Goal: Task Accomplishment & Management: Complete application form

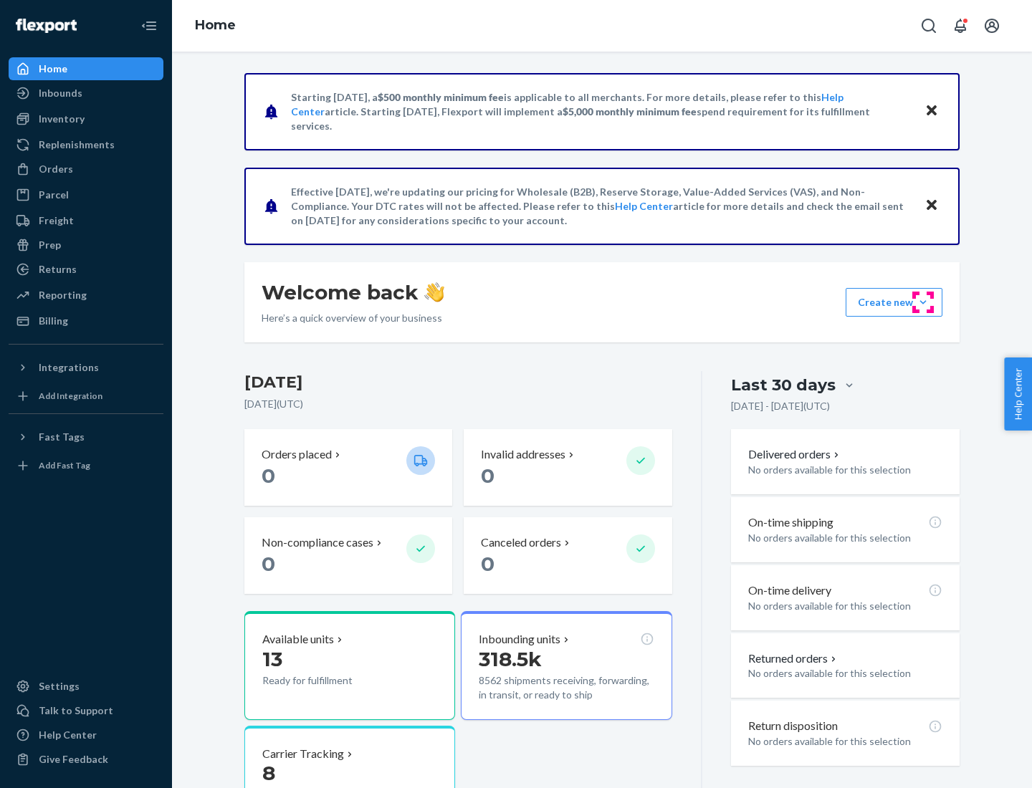
click at [923, 302] on button "Create new Create new inbound Create new order Create new product" at bounding box center [893, 302] width 97 height 29
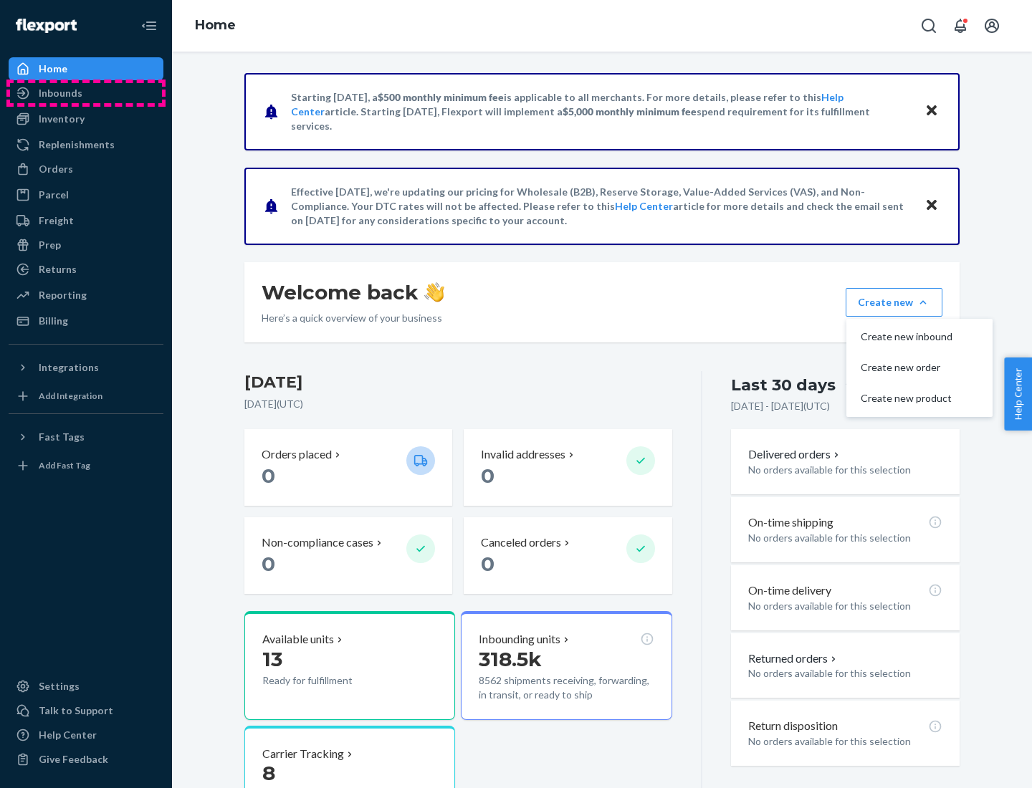
click at [86, 93] on div "Inbounds" at bounding box center [86, 93] width 152 height 20
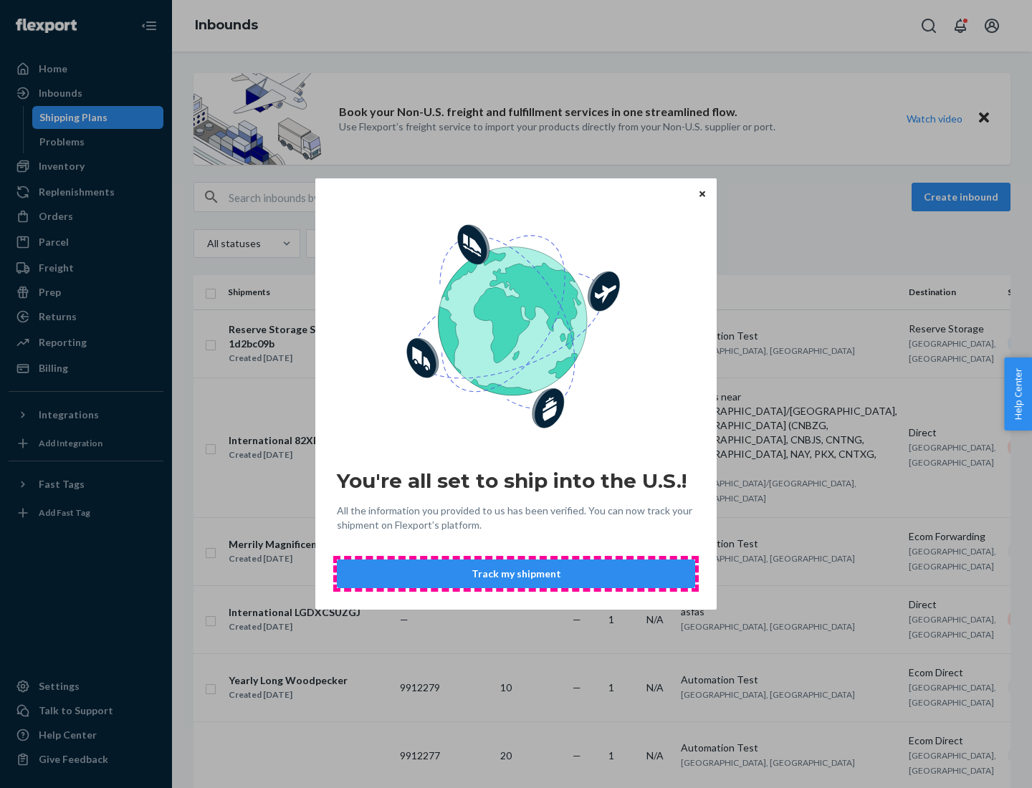
click at [516, 574] on button "Track my shipment" at bounding box center [516, 573] width 358 height 29
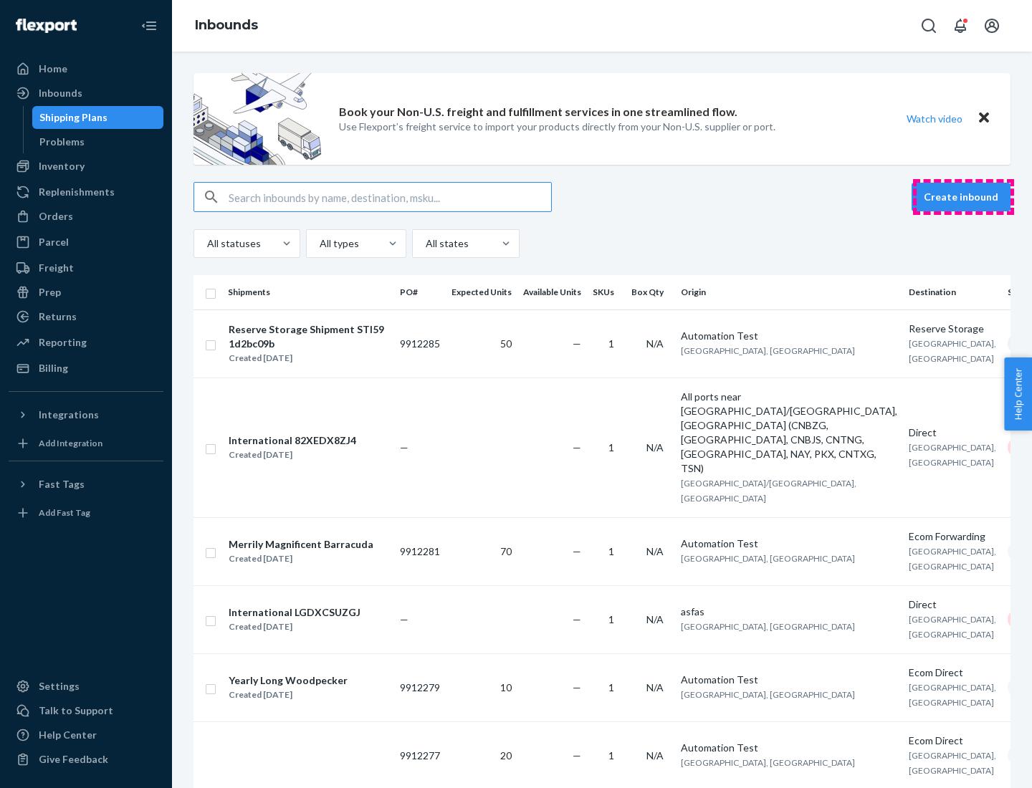
click at [963, 197] on button "Create inbound" at bounding box center [960, 197] width 99 height 29
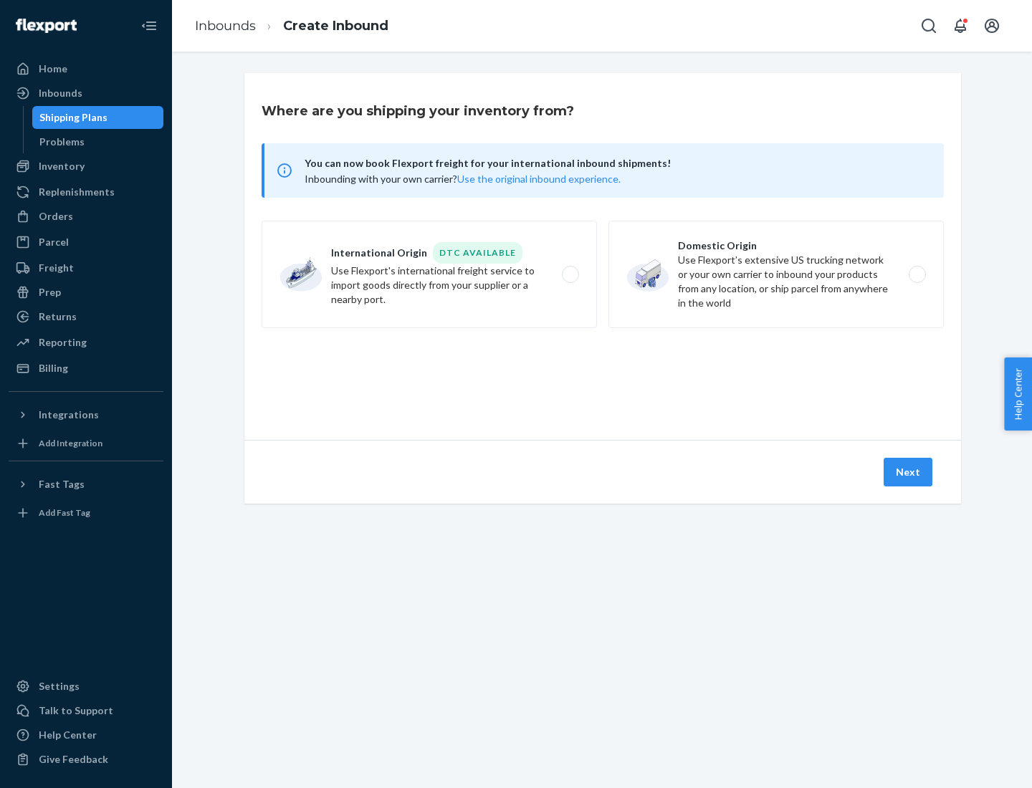
click at [429, 274] on label "International Origin DTC Available Use Flexport's international freight service…" at bounding box center [428, 274] width 335 height 107
click at [570, 274] on input "International Origin DTC Available Use Flexport's international freight service…" at bounding box center [574, 274] width 9 height 9
radio input "true"
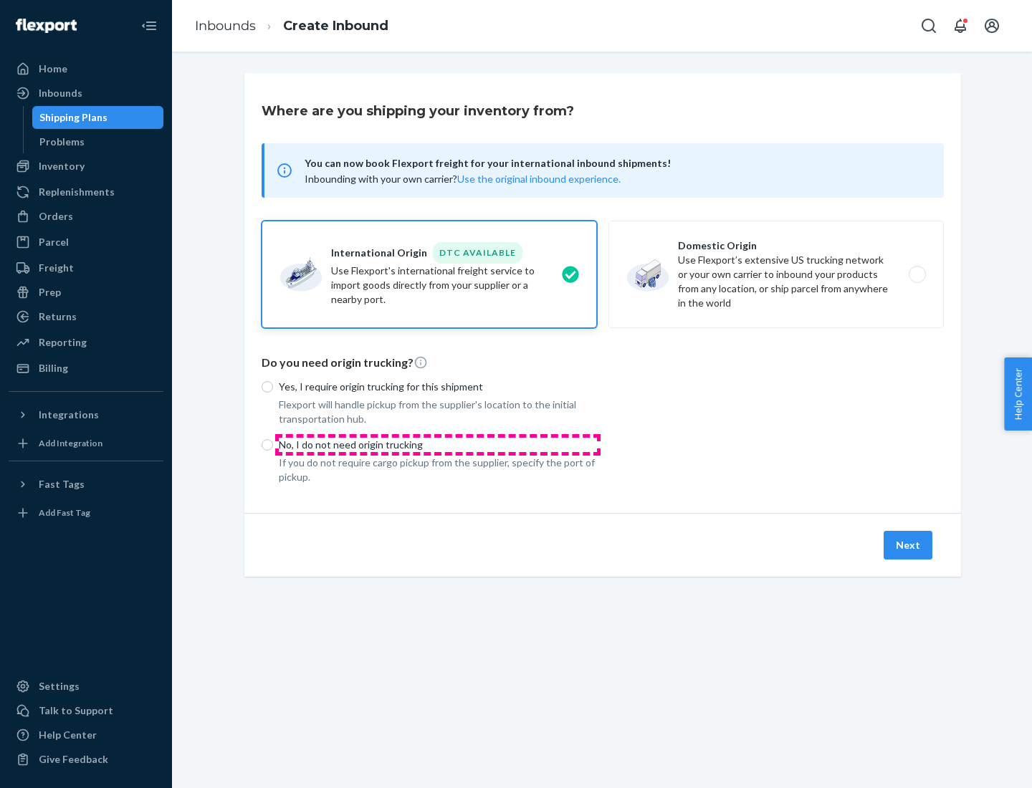
click at [438, 444] on p "No, I do not need origin trucking" at bounding box center [438, 445] width 318 height 14
click at [273, 444] on input "No, I do not need origin trucking" at bounding box center [266, 444] width 11 height 11
radio input "true"
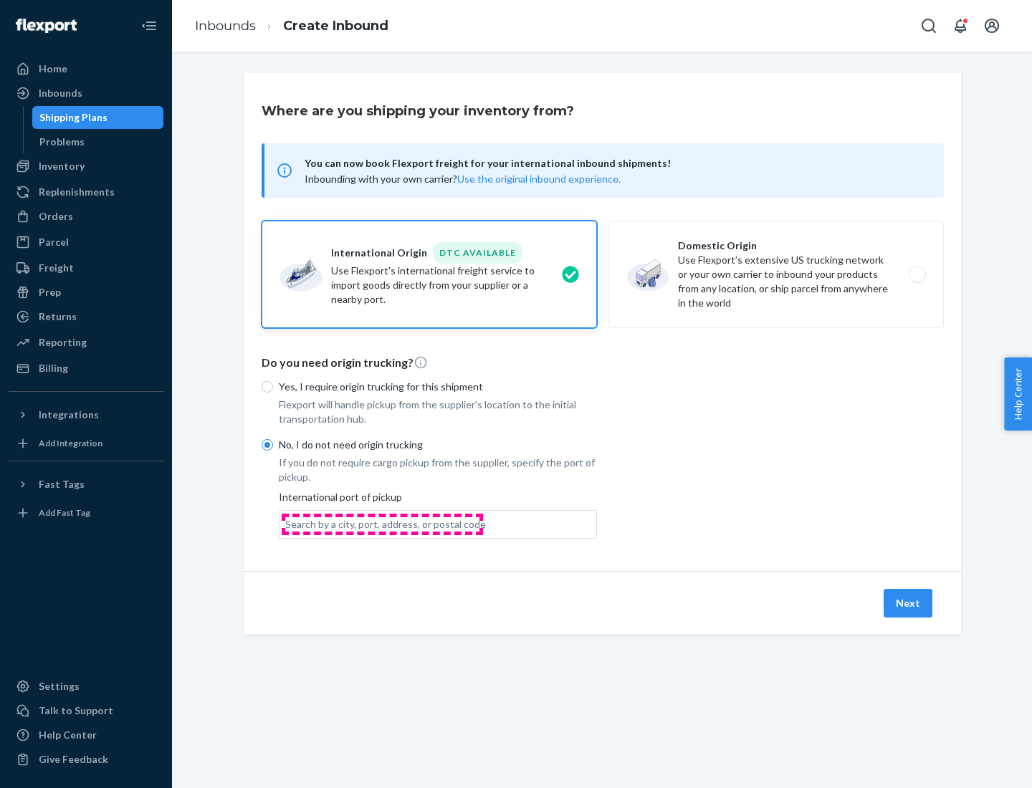
click at [382, 524] on div "Search by a city, port, address, or postal code" at bounding box center [385, 524] width 201 height 14
click at [287, 524] on input "Search by a city, port, address, or postal code" at bounding box center [285, 524] width 1 height 14
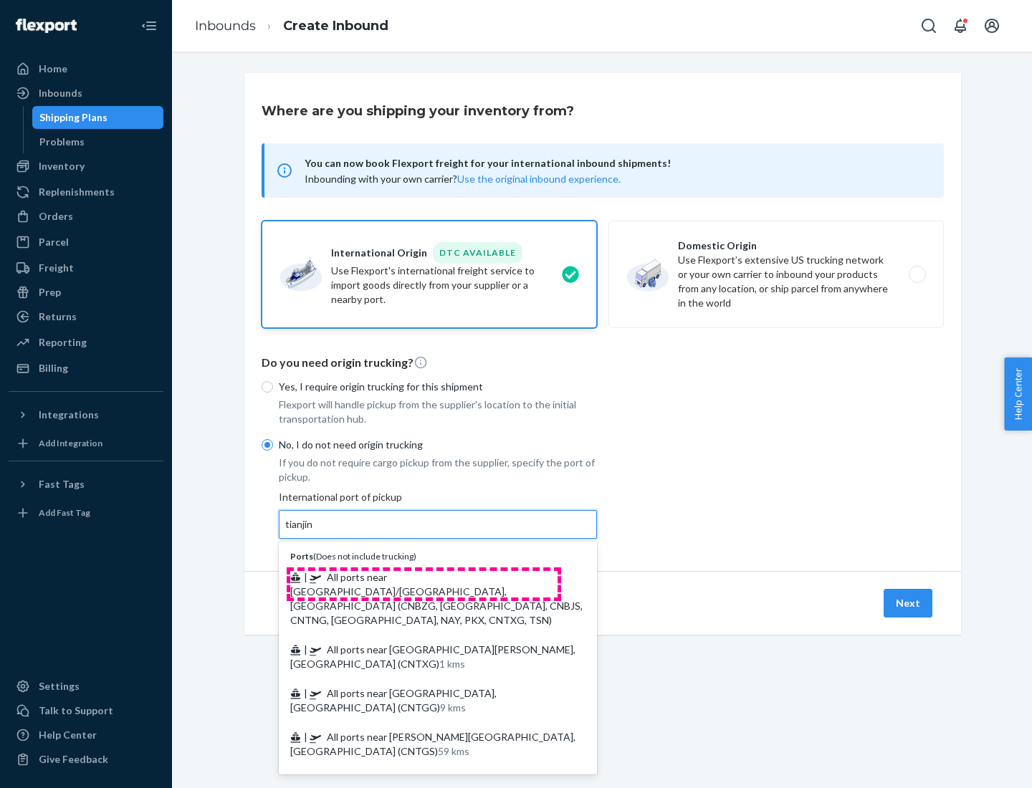
click at [423, 577] on span "| All ports near [GEOGRAPHIC_DATA]/[GEOGRAPHIC_DATA], [GEOGRAPHIC_DATA] (CNBZG,…" at bounding box center [436, 598] width 292 height 55
click at [314, 532] on input "tianjin" at bounding box center [299, 524] width 29 height 14
type input "All ports near [GEOGRAPHIC_DATA]/[GEOGRAPHIC_DATA], [GEOGRAPHIC_DATA] (CNBZG, […"
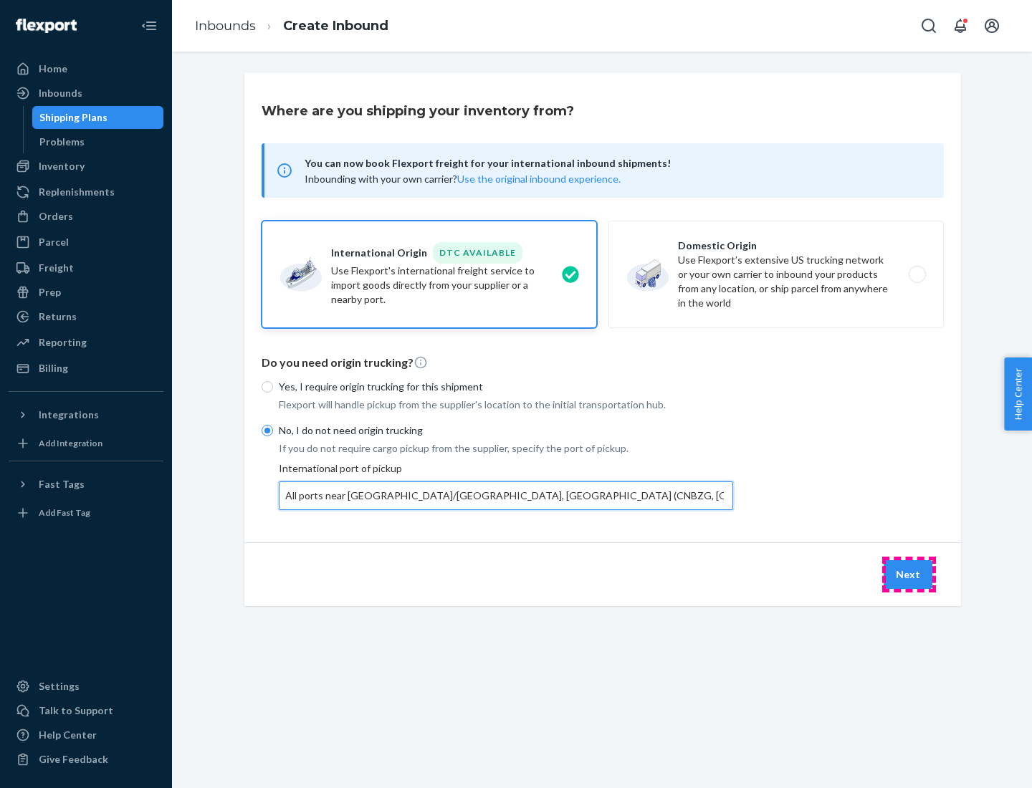
click at [908, 574] on button "Next" at bounding box center [907, 574] width 49 height 29
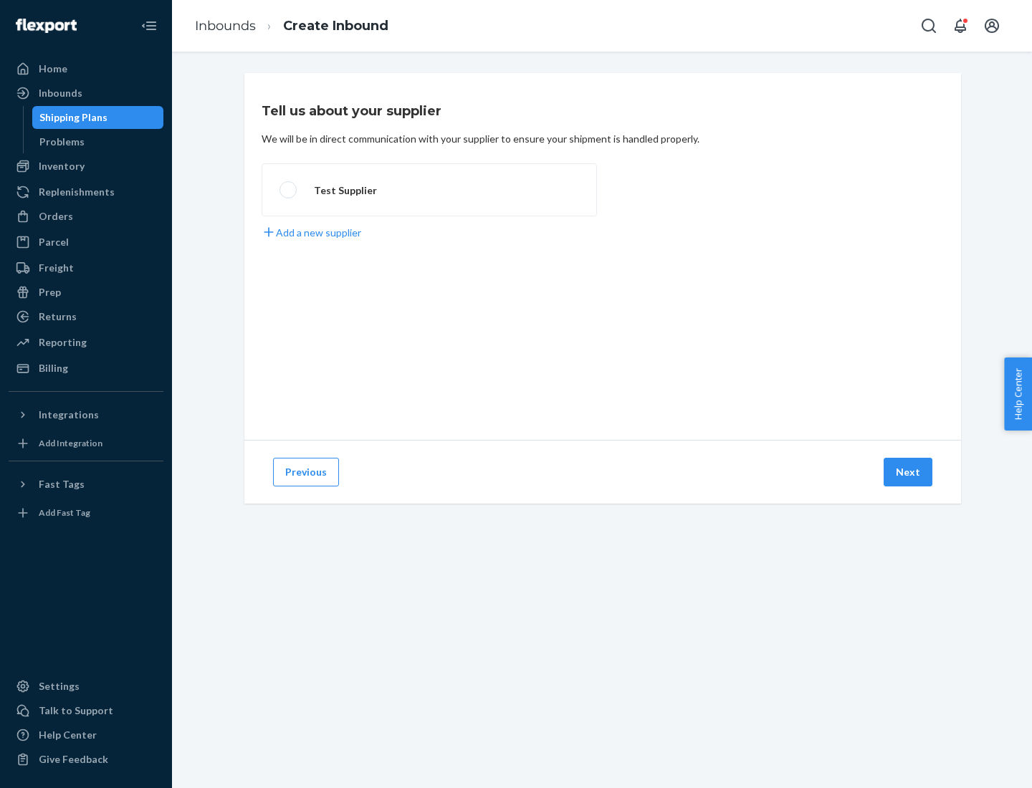
click at [429, 190] on label "Test Supplier" at bounding box center [428, 189] width 335 height 53
click at [289, 190] on input "Test Supplier" at bounding box center [283, 190] width 9 height 9
radio input "true"
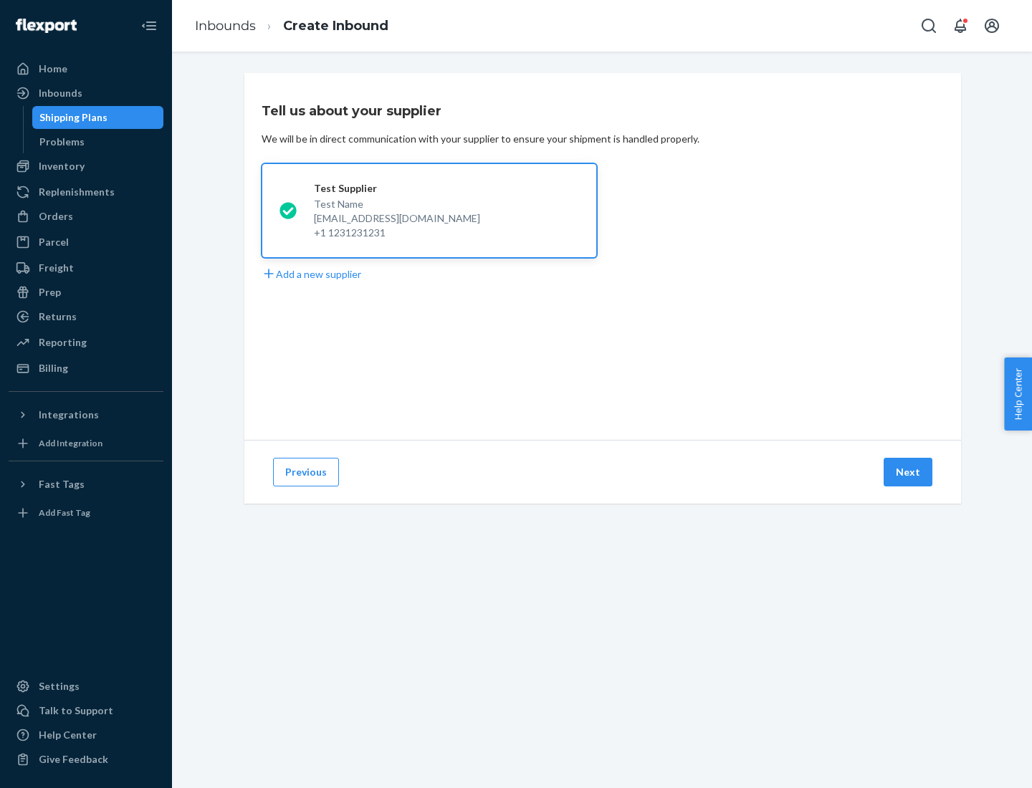
click at [908, 472] on button "Next" at bounding box center [907, 472] width 49 height 29
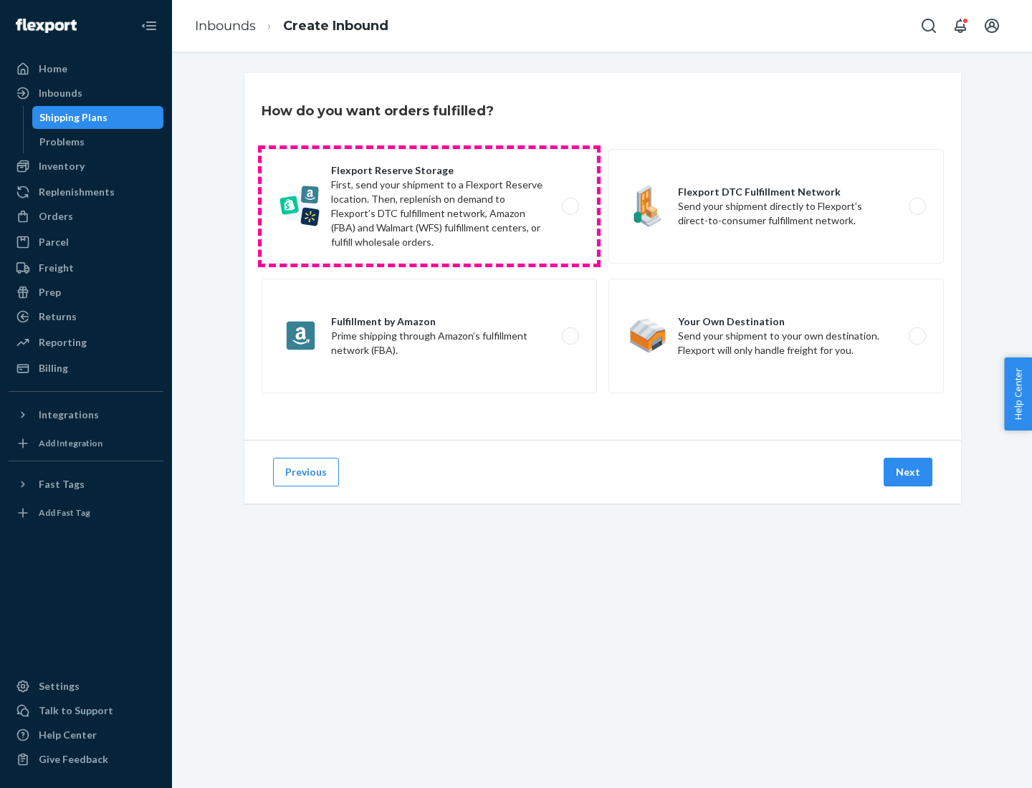
click at [429, 206] on label "Flexport Reserve Storage First, send your shipment to a Flexport Reserve locati…" at bounding box center [428, 206] width 335 height 115
click at [570, 206] on input "Flexport Reserve Storage First, send your shipment to a Flexport Reserve locati…" at bounding box center [574, 206] width 9 height 9
radio input "true"
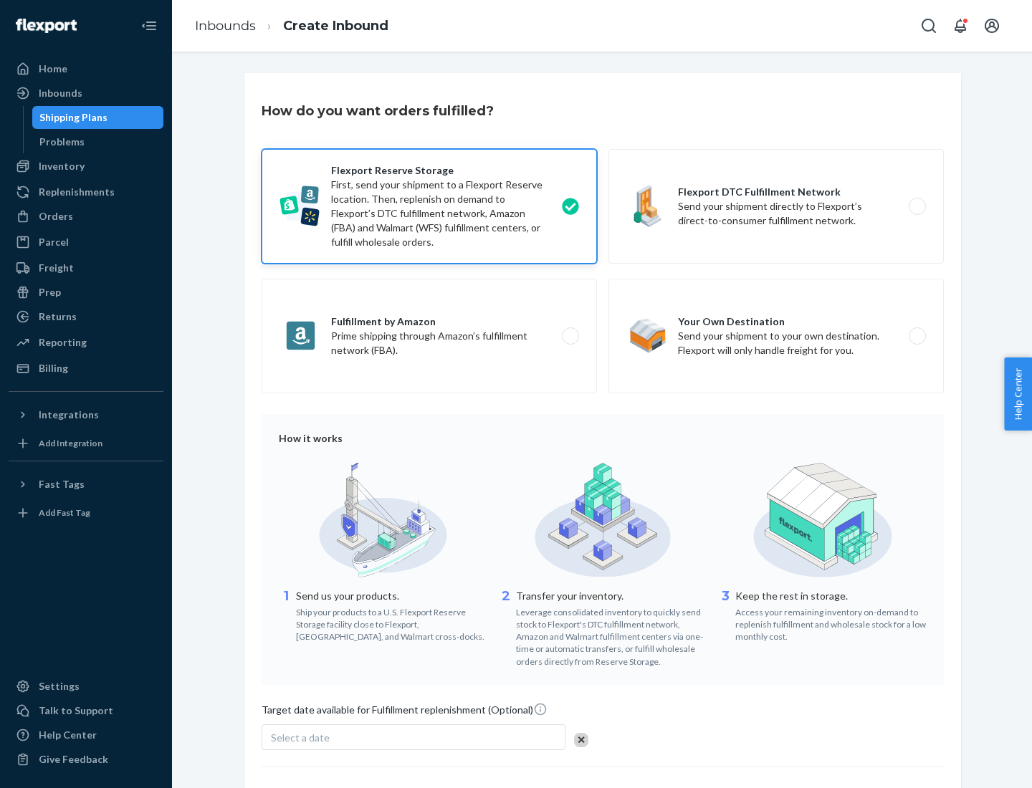
scroll to position [117, 0]
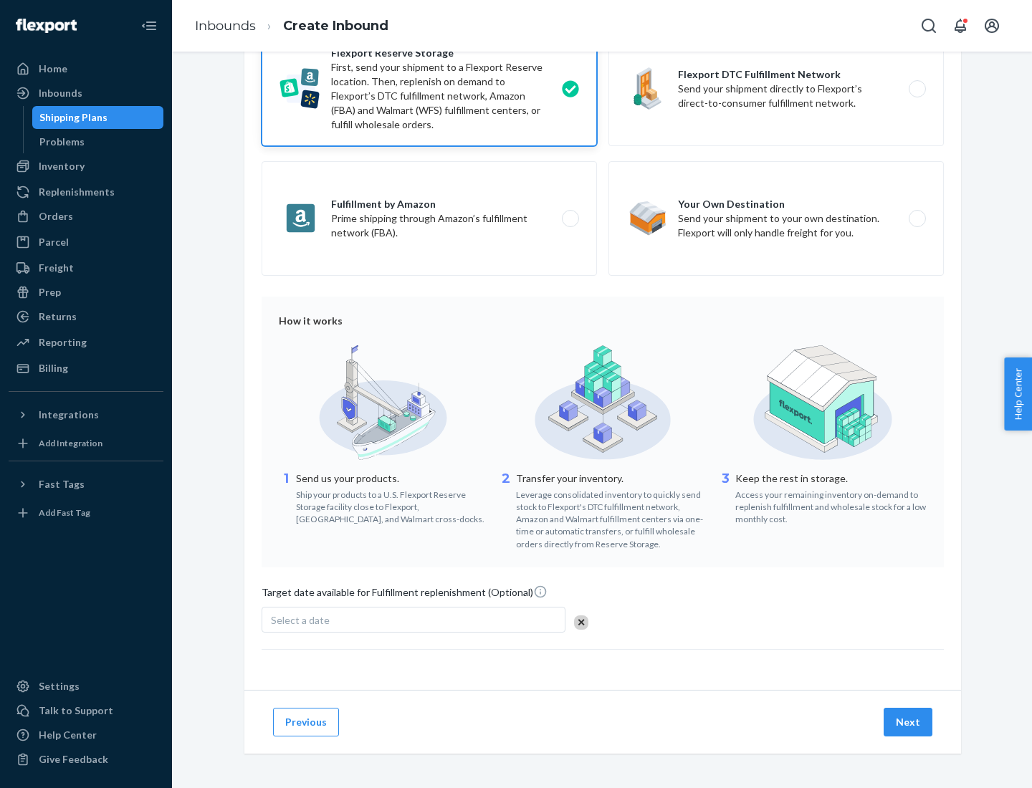
click at [908, 721] on button "Next" at bounding box center [907, 722] width 49 height 29
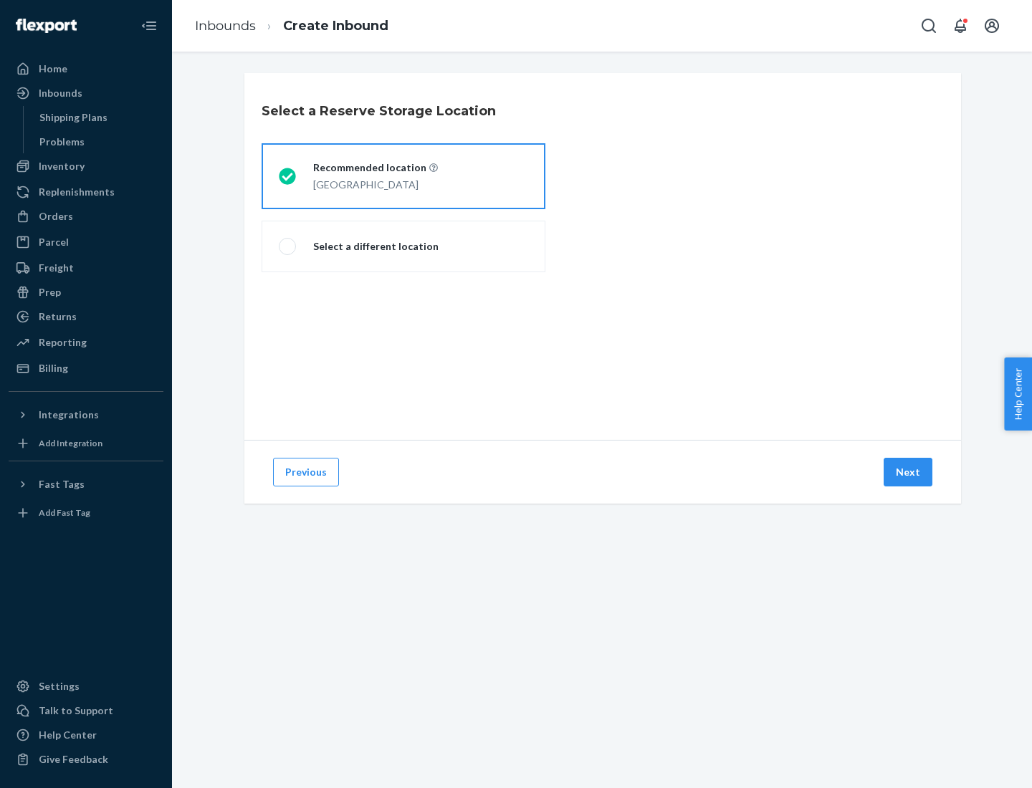
click at [403, 176] on div "[GEOGRAPHIC_DATA]" at bounding box center [375, 183] width 125 height 17
click at [288, 176] on input "Recommended location [GEOGRAPHIC_DATA]" at bounding box center [283, 176] width 9 height 9
click at [908, 472] on button "Next" at bounding box center [907, 472] width 49 height 29
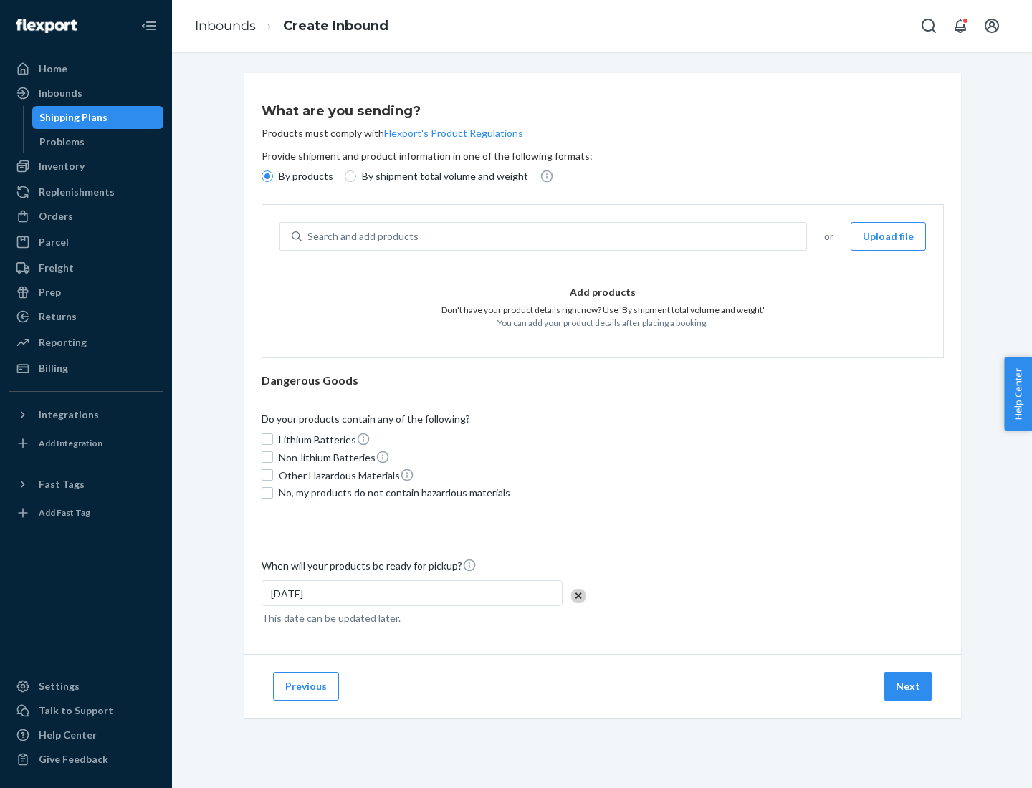
click at [554, 236] on div "Search and add products" at bounding box center [554, 237] width 504 height 26
click at [309, 236] on input "Search and add products" at bounding box center [307, 236] width 1 height 14
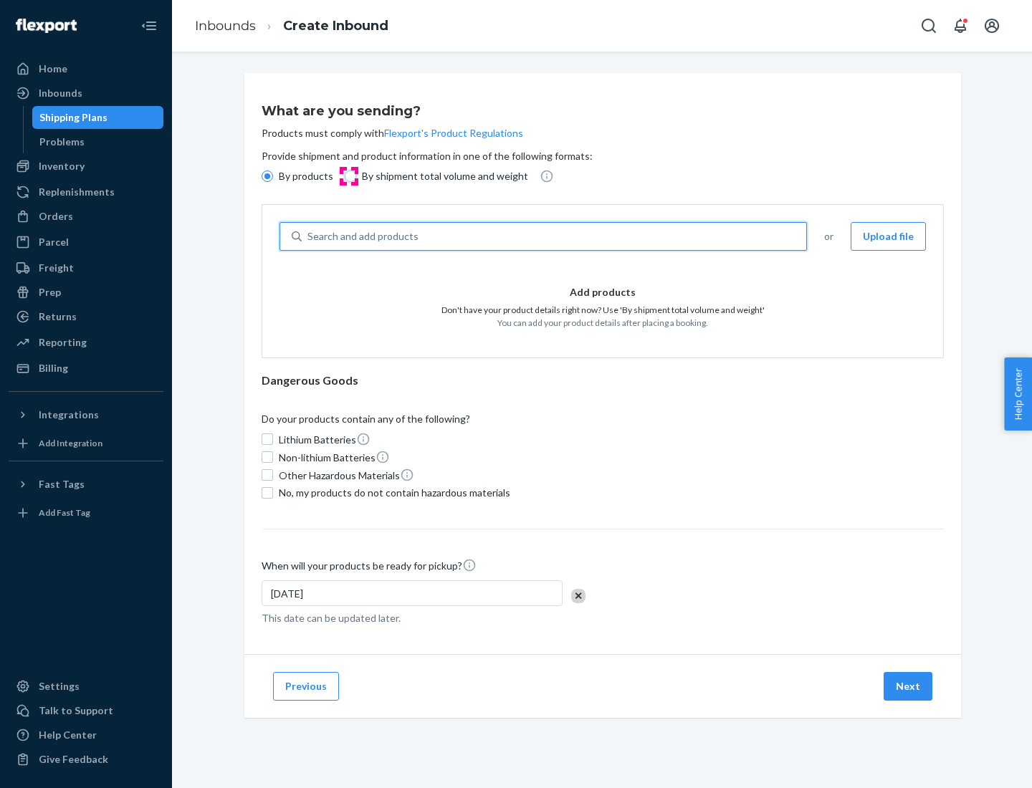
click at [348, 176] on input "By shipment total volume and weight" at bounding box center [350, 175] width 11 height 11
radio input "true"
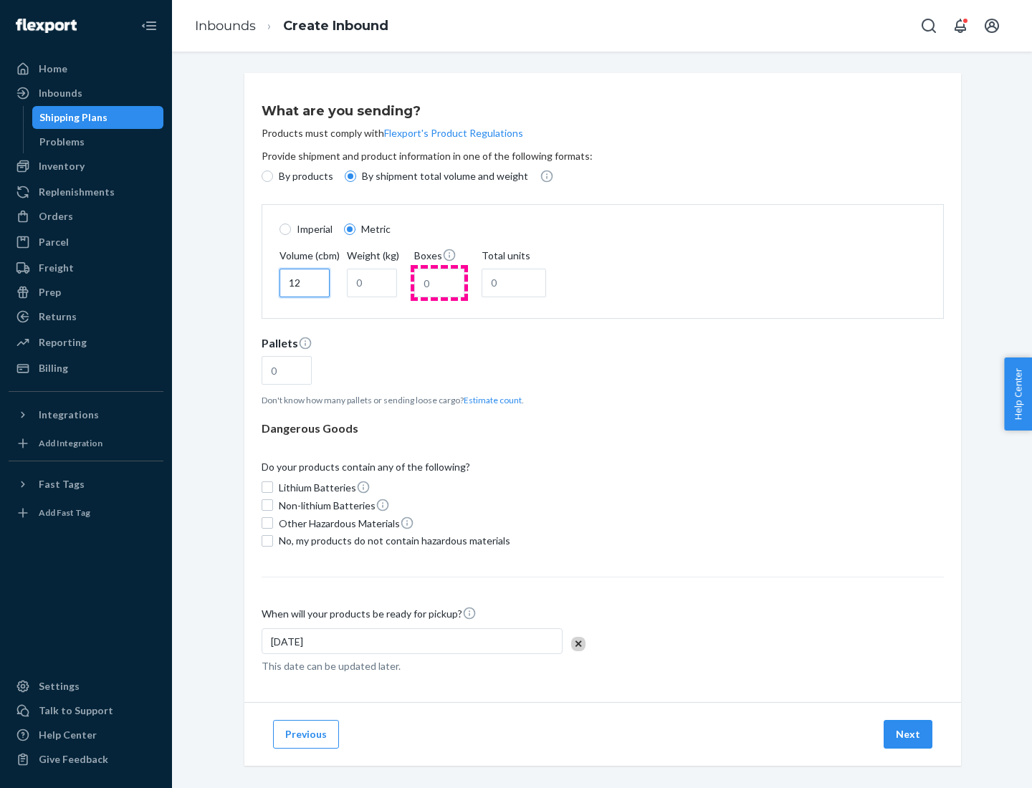
type input "12"
type input "22"
type input "222"
type input "121"
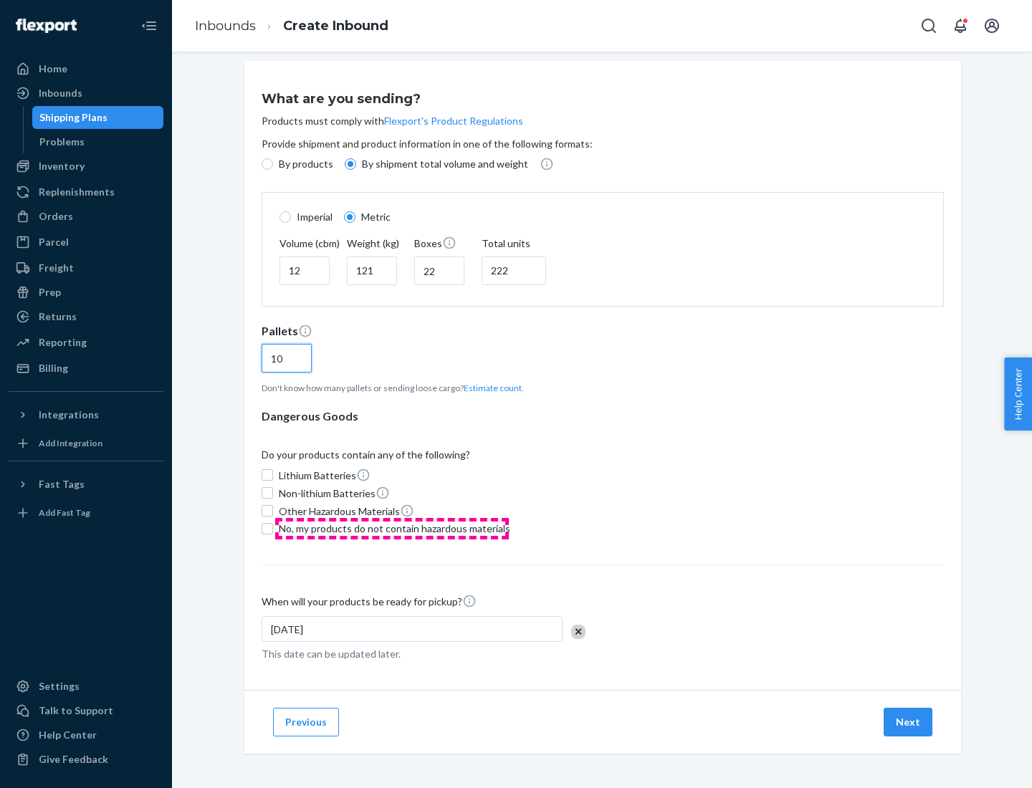
type input "10"
click at [392, 528] on span "No, my products do not contain hazardous materials" at bounding box center [394, 529] width 231 height 14
click at [273, 528] on input "No, my products do not contain hazardous materials" at bounding box center [266, 528] width 11 height 11
checkbox input "true"
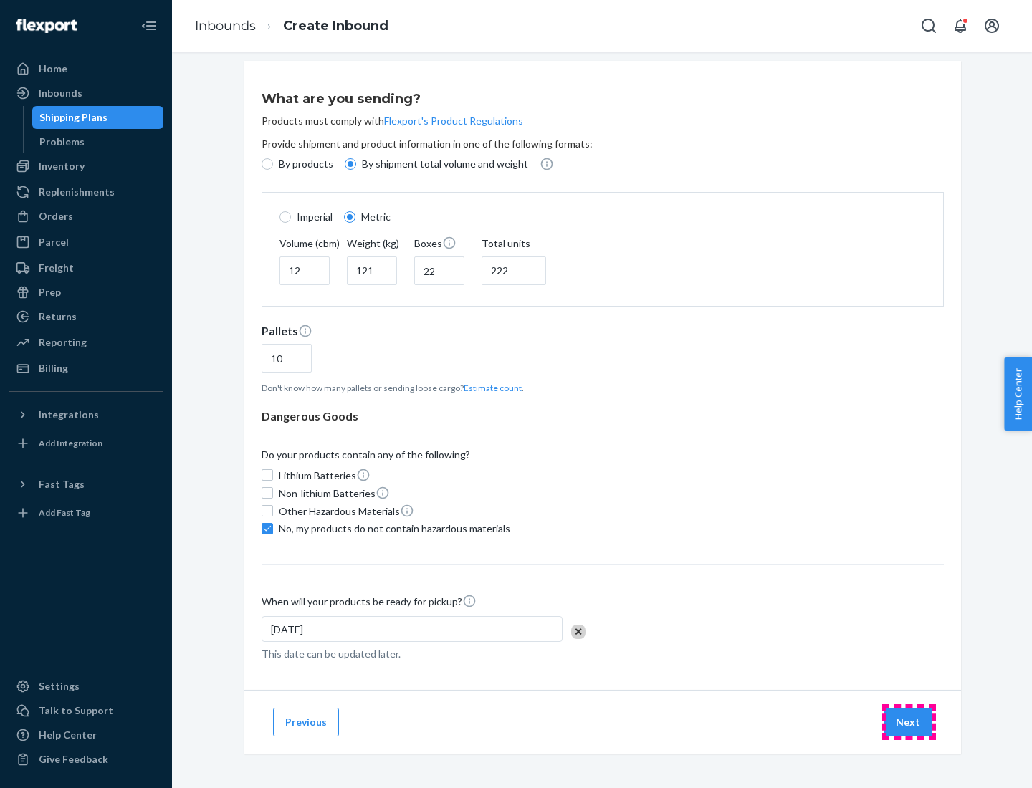
click at [908, 721] on button "Next" at bounding box center [907, 722] width 49 height 29
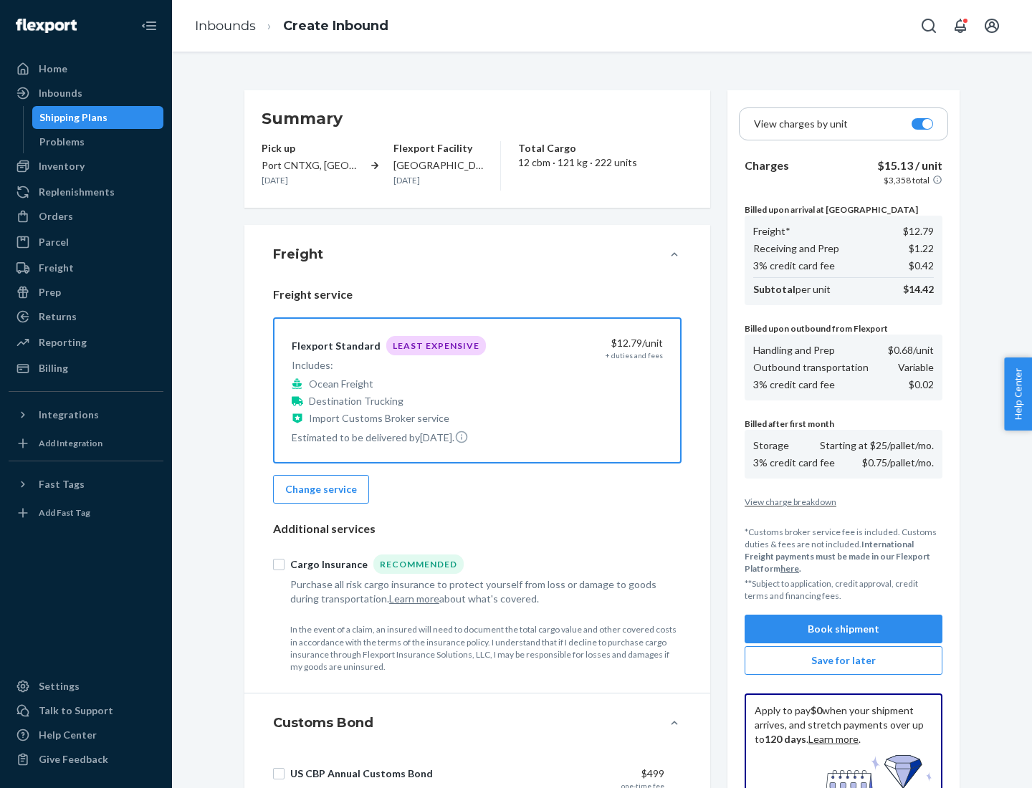
scroll to position [209, 0]
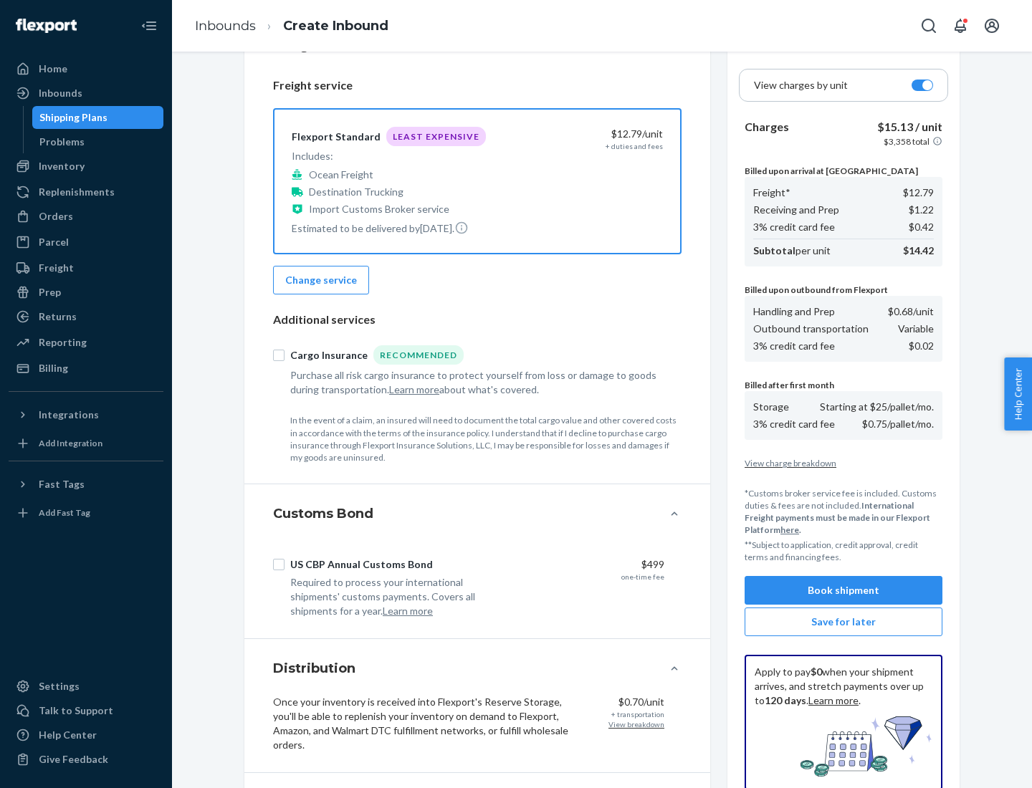
click at [843, 590] on button "Book shipment" at bounding box center [843, 590] width 198 height 29
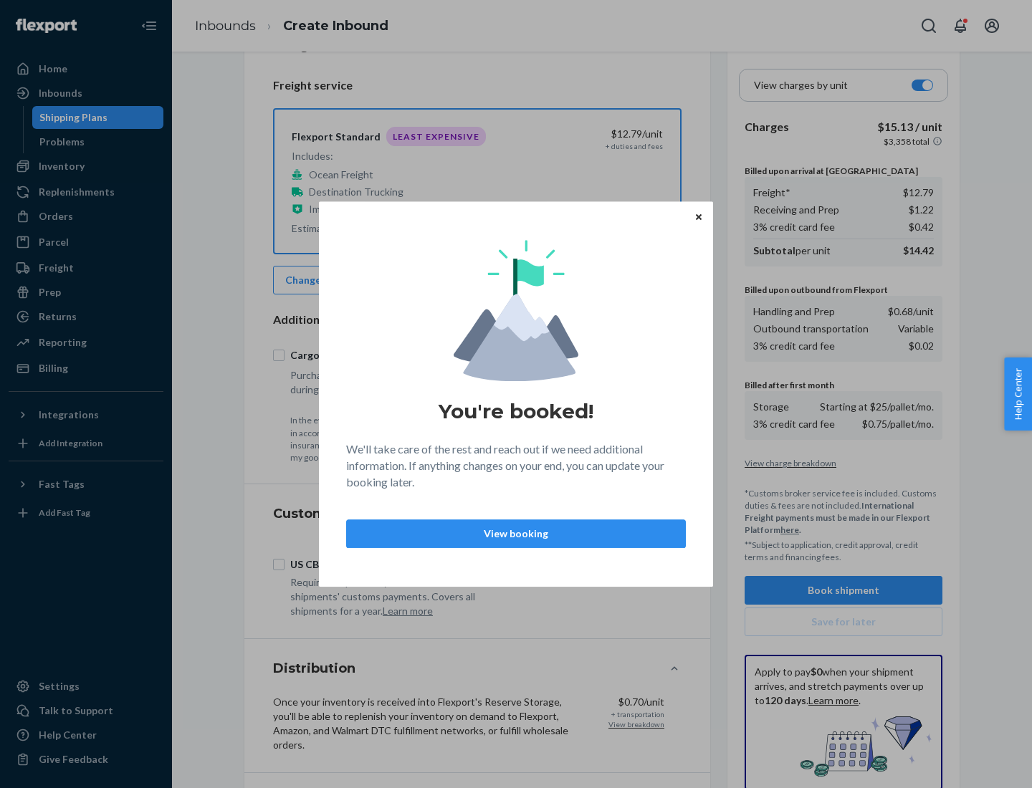
click at [516, 533] on p "View booking" at bounding box center [515, 534] width 315 height 14
